Goal: Information Seeking & Learning: Learn about a topic

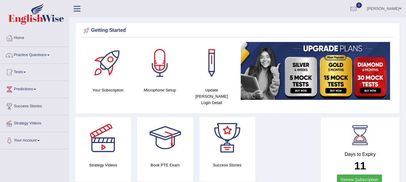
click at [45, 53] on link "Practice Questions" at bounding box center [34, 54] width 69 height 15
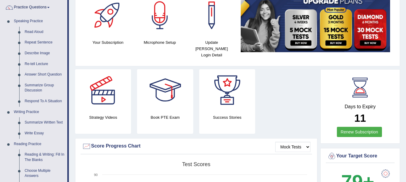
scroll to position [48, 0]
click at [57, 121] on link "Summarize Written Text" at bounding box center [44, 122] width 45 height 11
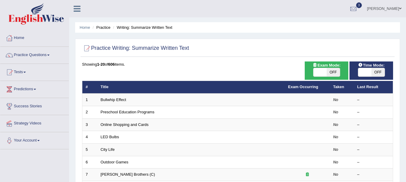
click at [333, 75] on span "OFF" at bounding box center [333, 72] width 13 height 8
checkbox input "true"
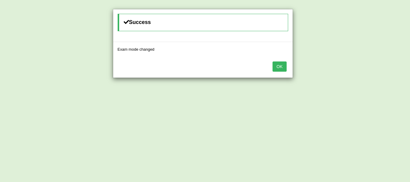
click at [282, 69] on button "OK" at bounding box center [280, 67] width 14 height 10
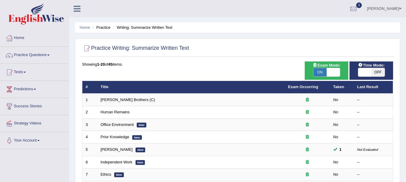
click at [374, 70] on span "OFF" at bounding box center [377, 72] width 13 height 8
checkbox input "true"
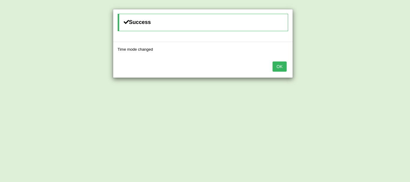
click at [281, 68] on button "OK" at bounding box center [280, 67] width 14 height 10
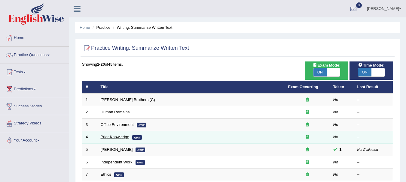
click at [123, 138] on link "Prior Knowledge" at bounding box center [115, 137] width 29 height 5
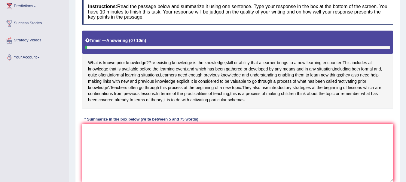
scroll to position [84, 0]
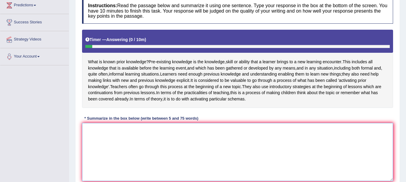
click at [131, 151] on textarea at bounding box center [237, 152] width 311 height 58
type textarea "w"
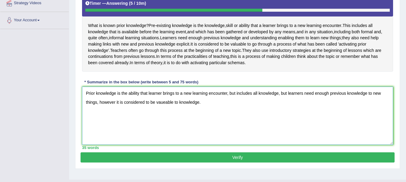
scroll to position [139, 0]
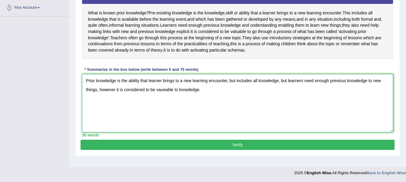
type textarea "Prior knowledge is the ability that learner brings to a new learning encounter,…"
click at [331, 149] on button "Verify" at bounding box center [238, 145] width 314 height 10
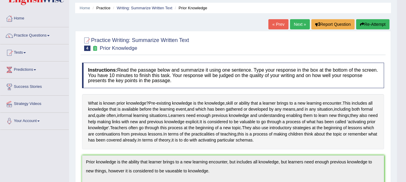
scroll to position [0, 0]
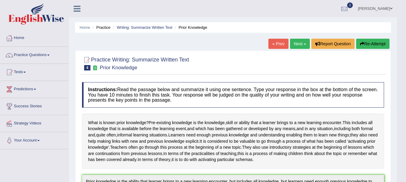
click at [294, 46] on link "Next »" at bounding box center [300, 44] width 20 height 10
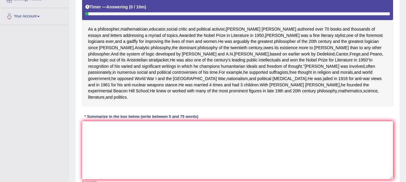
scroll to position [123, 0]
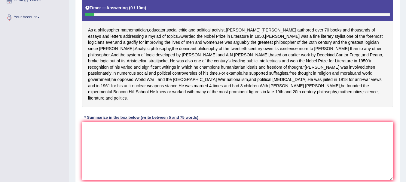
click at [171, 167] on textarea at bounding box center [237, 151] width 311 height 58
type textarea "A"
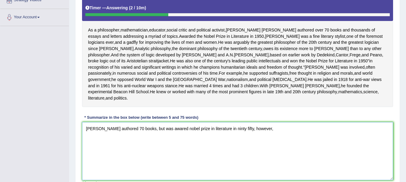
click at [139, 154] on textarea "Bertrand Russel authored 70 books, but was awared nobel prize in literature in …" at bounding box center [237, 151] width 311 height 58
click at [281, 151] on textarea "Bertrand Russel authored seventy books, but was awared nobel prize in literatur…" at bounding box center [237, 151] width 311 height 58
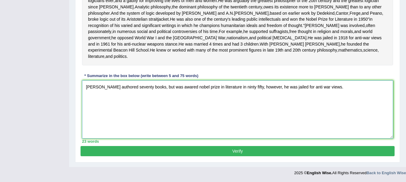
scroll to position [190, 0]
type textarea "Bertrand Russel authored seventy books, but was awared nobel prize in literatur…"
click at [317, 151] on button "Verify" at bounding box center [238, 151] width 314 height 10
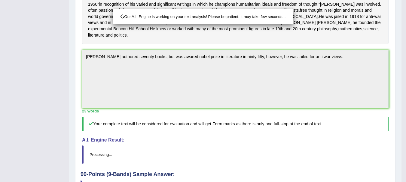
scroll to position [230, 0]
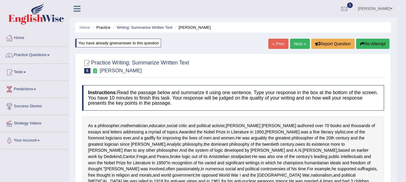
scroll to position [0, 0]
click at [300, 46] on link "Next »" at bounding box center [300, 44] width 20 height 10
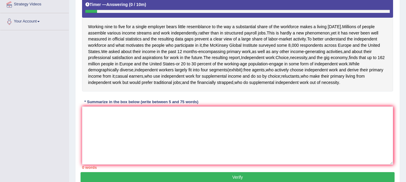
scroll to position [120, 0]
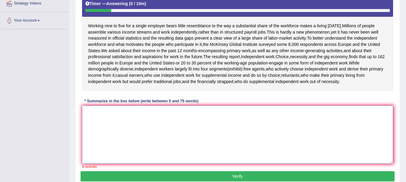
click at [167, 119] on textarea at bounding box center [237, 135] width 311 height 58
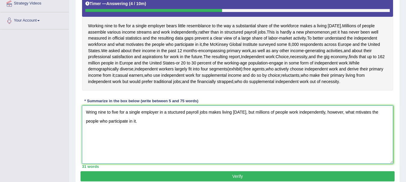
type textarea "Wring nine to five for a single employer in a stuctured payroll jobs makes livi…"
click at [194, 174] on button "Verify" at bounding box center [238, 177] width 314 height 10
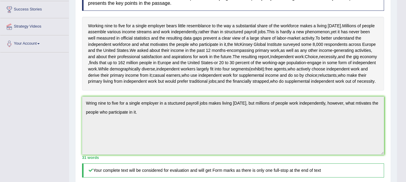
scroll to position [0, 0]
